Goal: Browse casually: Explore the website without a specific task or goal

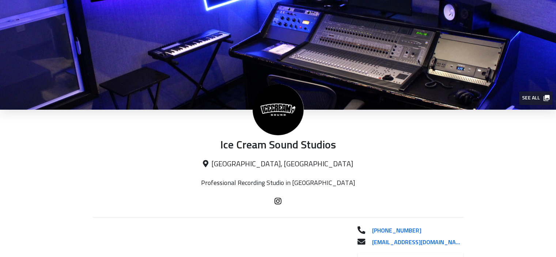
click at [536, 92] on button "See all" at bounding box center [535, 98] width 33 height 14
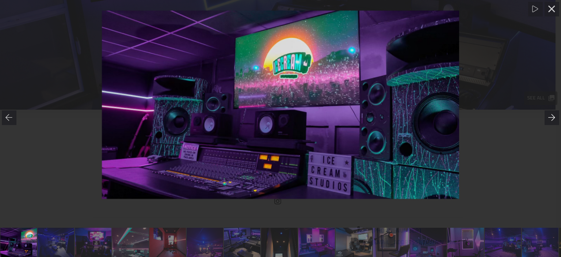
click at [552, 114] on icon at bounding box center [551, 117] width 7 height 7
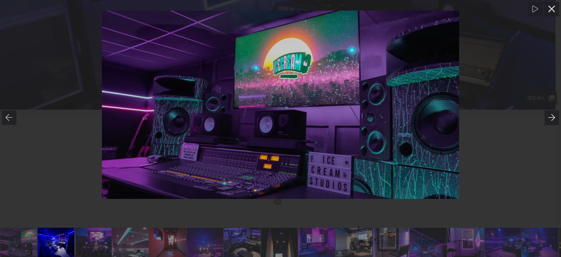
scroll to position [0, 38]
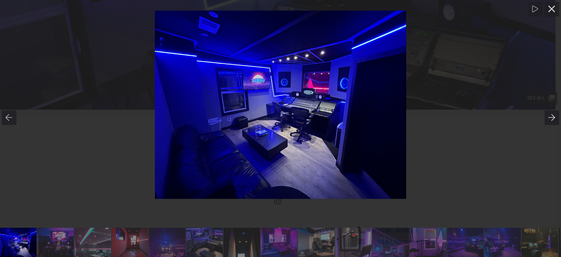
click at [552, 114] on icon at bounding box center [551, 117] width 7 height 7
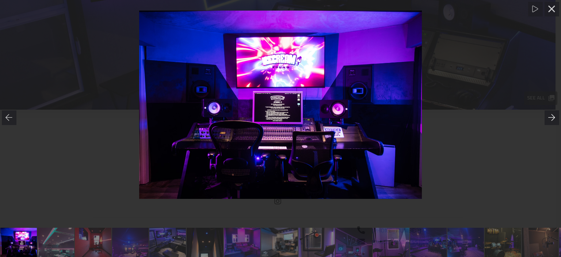
click at [552, 114] on icon at bounding box center [551, 117] width 7 height 7
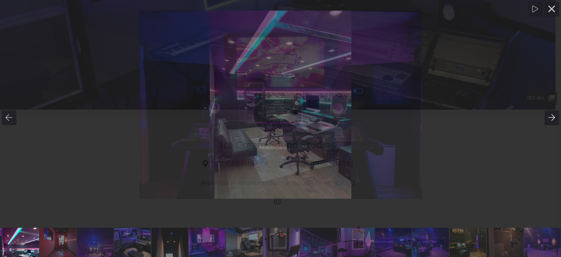
scroll to position [0, 112]
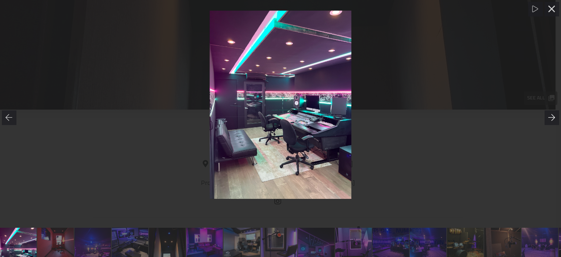
click at [552, 114] on icon at bounding box center [551, 117] width 7 height 7
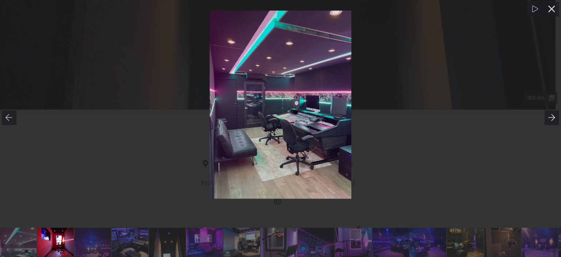
scroll to position [0, 149]
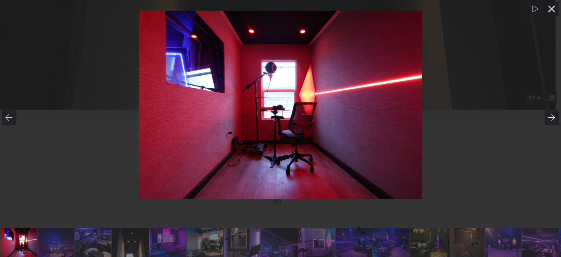
click at [552, 114] on icon at bounding box center [551, 117] width 7 height 7
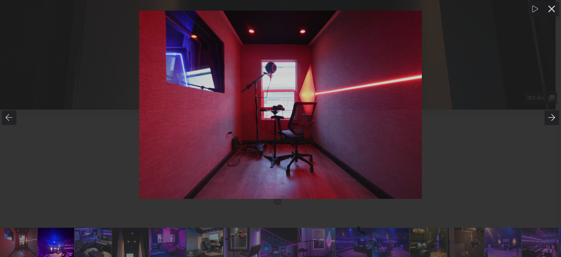
scroll to position [0, 187]
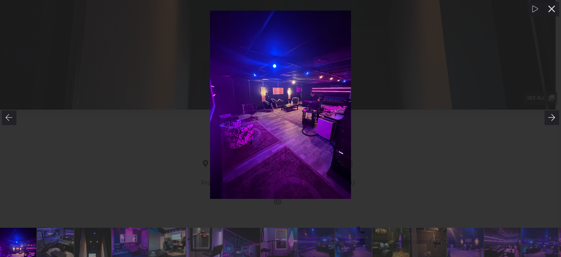
click at [552, 114] on icon at bounding box center [551, 117] width 7 height 7
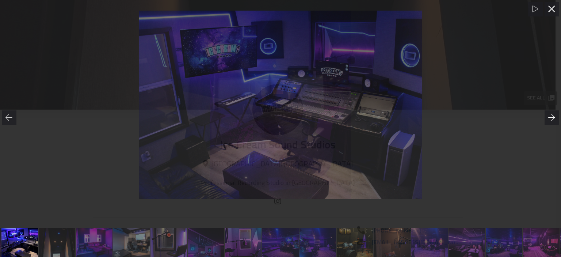
scroll to position [0, 224]
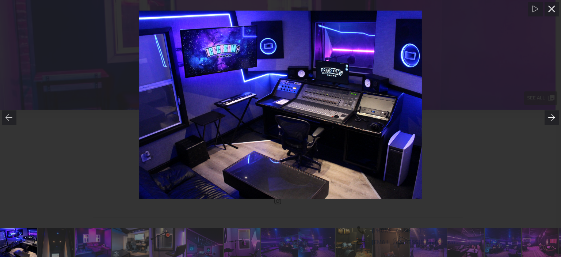
click at [552, 114] on icon at bounding box center [551, 117] width 7 height 7
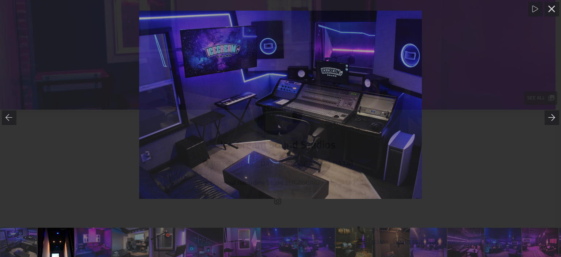
scroll to position [0, 259]
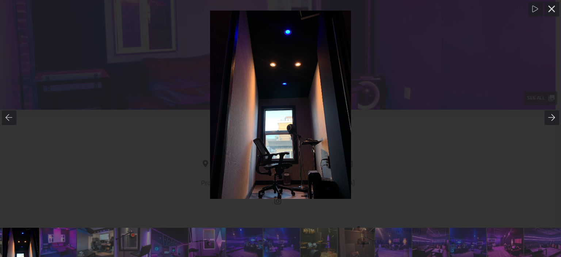
click at [552, 114] on icon at bounding box center [551, 117] width 7 height 7
